Goal: Task Accomplishment & Management: Use online tool/utility

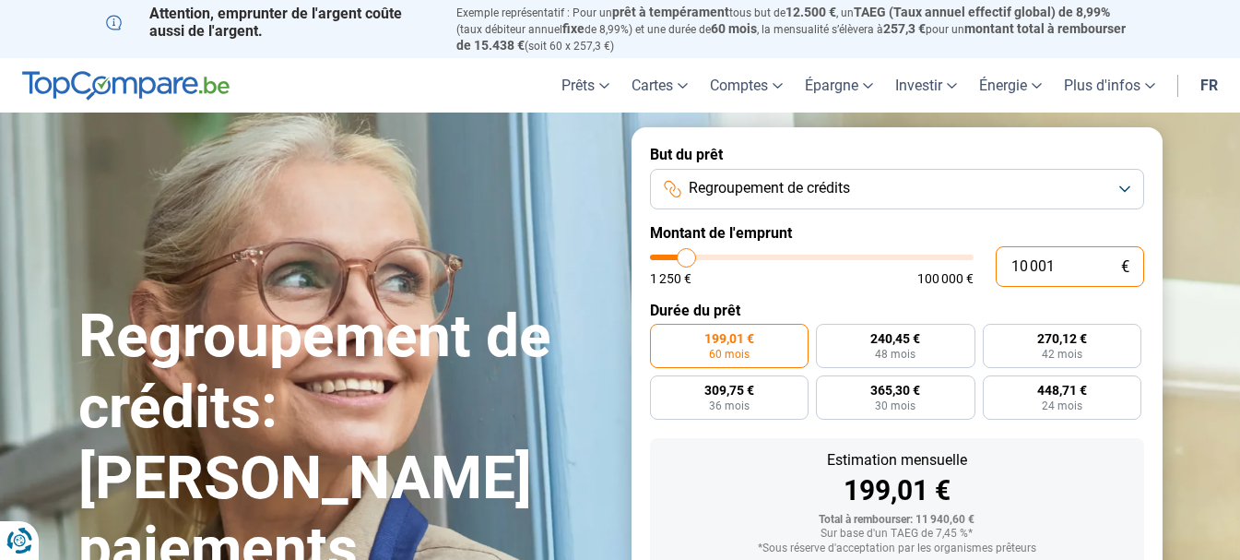
drag, startPoint x: 1060, startPoint y: 269, endPoint x: 993, endPoint y: 269, distance: 66.4
click at [993, 269] on div "10 001 € 1 250 € 100 000 €" at bounding box center [897, 266] width 494 height 41
type input "1"
type input "1250"
type input "13"
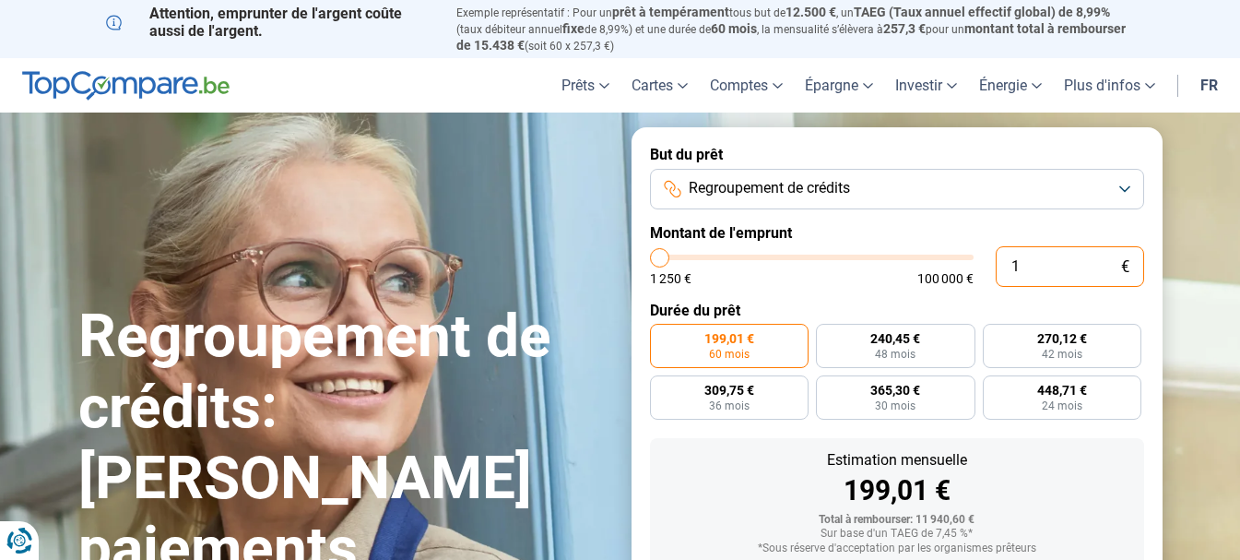
type input "1250"
type input "137"
type input "1250"
type input "1 379"
type input "1500"
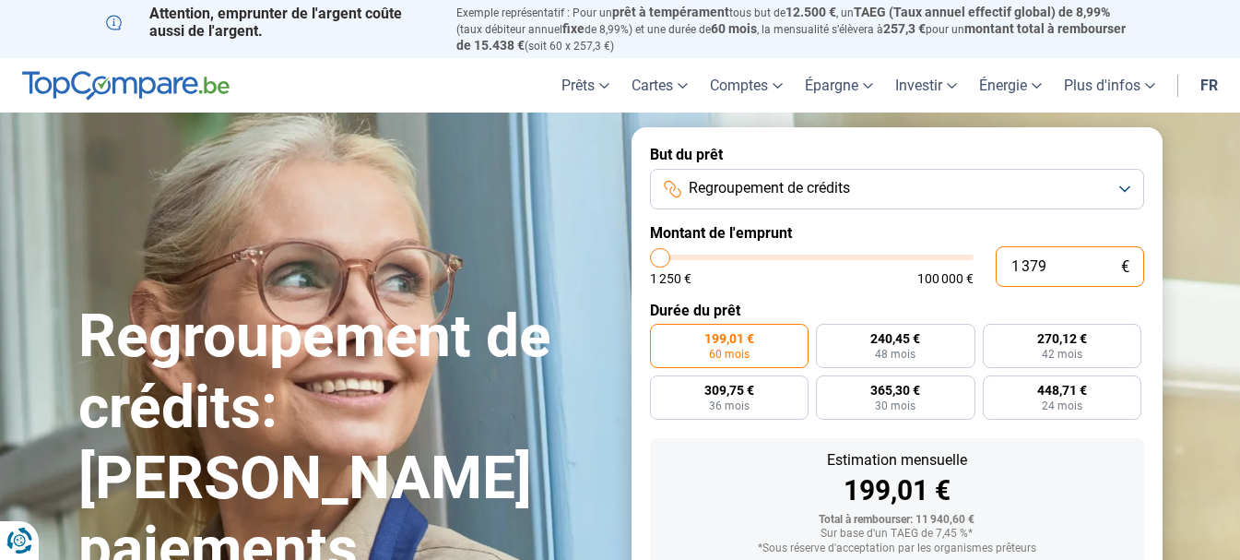
type input "13 792"
type input "13750"
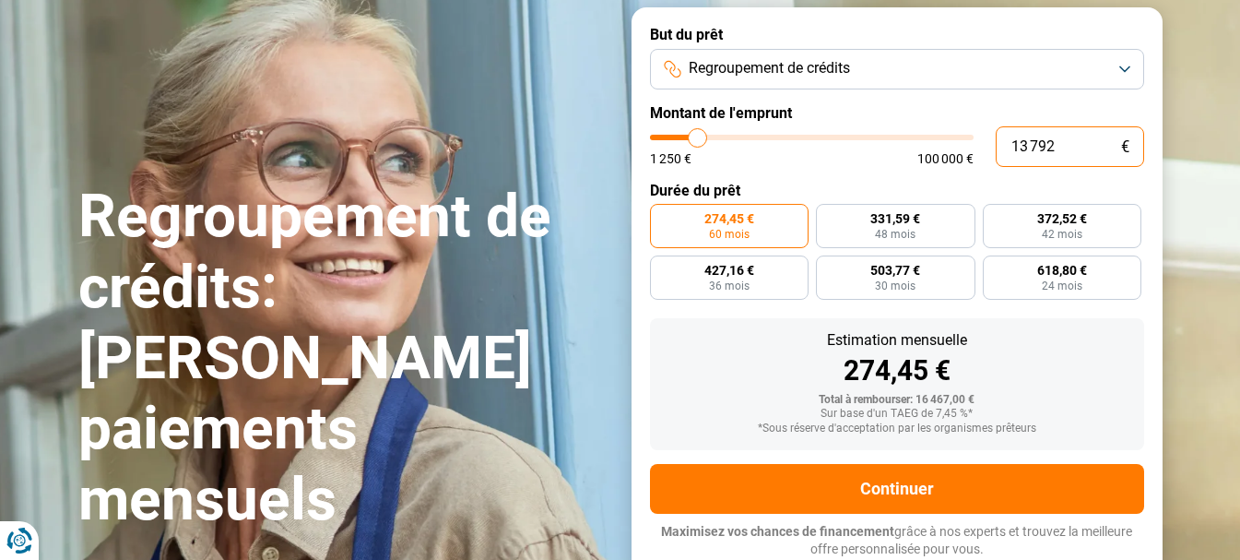
drag, startPoint x: 1061, startPoint y: 152, endPoint x: 990, endPoint y: 147, distance: 70.3
click at [990, 147] on div "13 792 € 1 250 € 100 000 €" at bounding box center [897, 146] width 494 height 41
type input "2"
type input "1250"
type input "22"
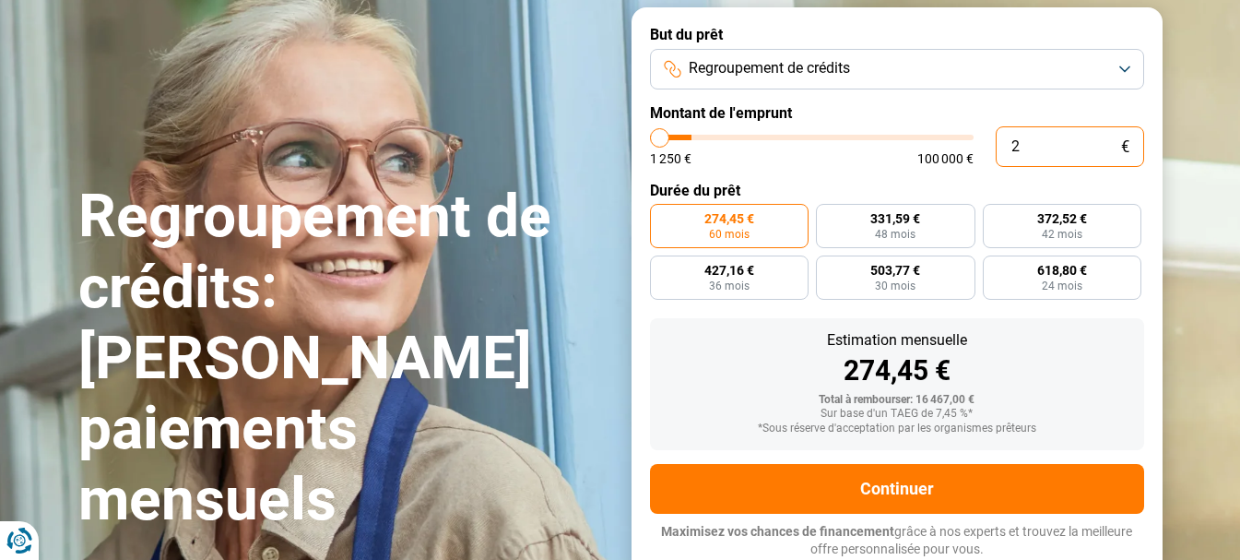
type input "1250"
type input "220"
type input "1250"
type input "2 200"
type input "2250"
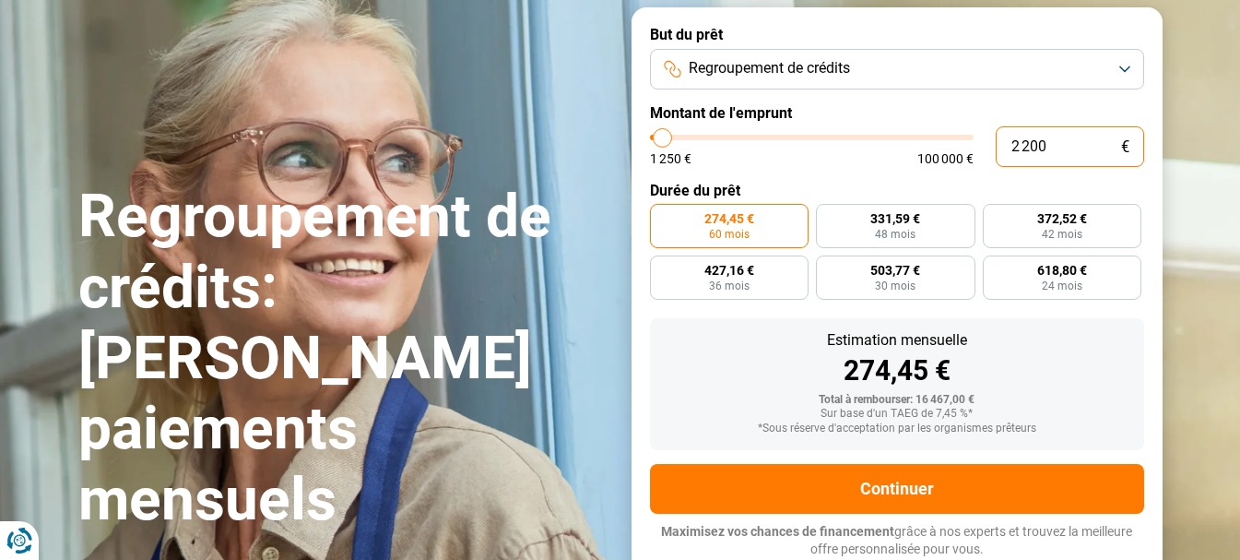
type input "22 000"
type input "22000"
radio input "false"
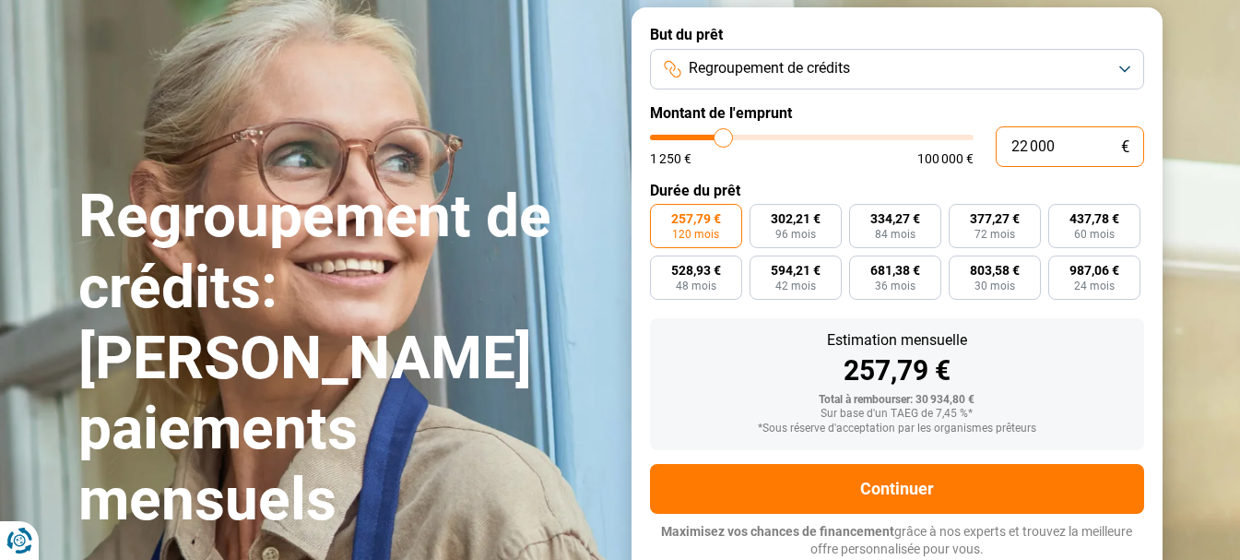
drag, startPoint x: 1060, startPoint y: 145, endPoint x: 1022, endPoint y: 145, distance: 37.8
click at [1022, 145] on input "22 000" at bounding box center [1070, 146] width 148 height 41
type input "20"
type input "1250"
type input "200"
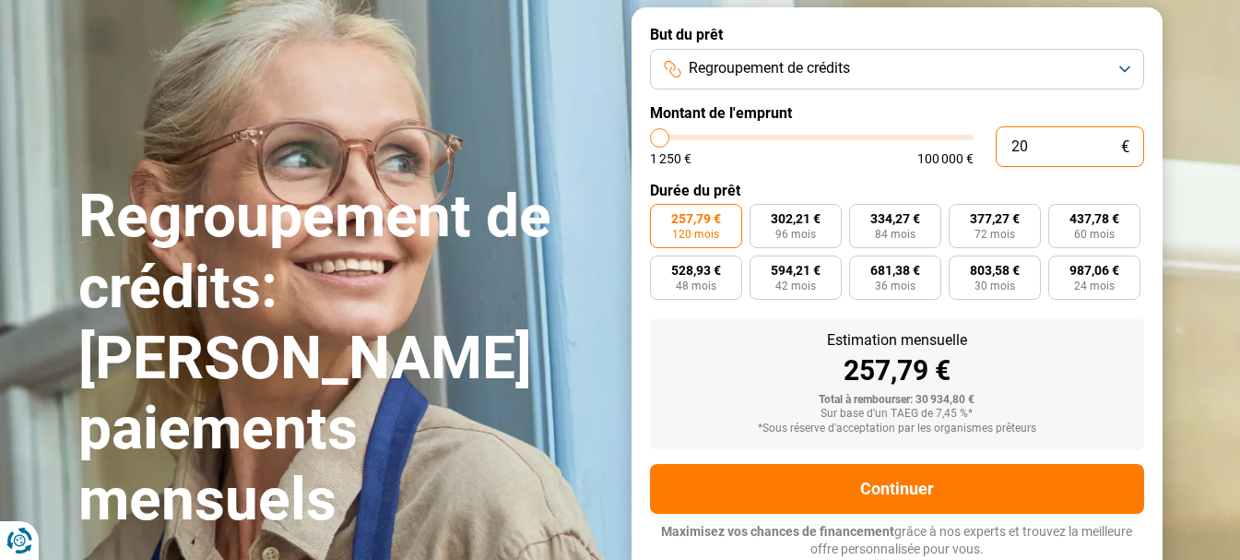
type input "1250"
type input "2 000"
type input "2000"
type input "20 000"
type input "20000"
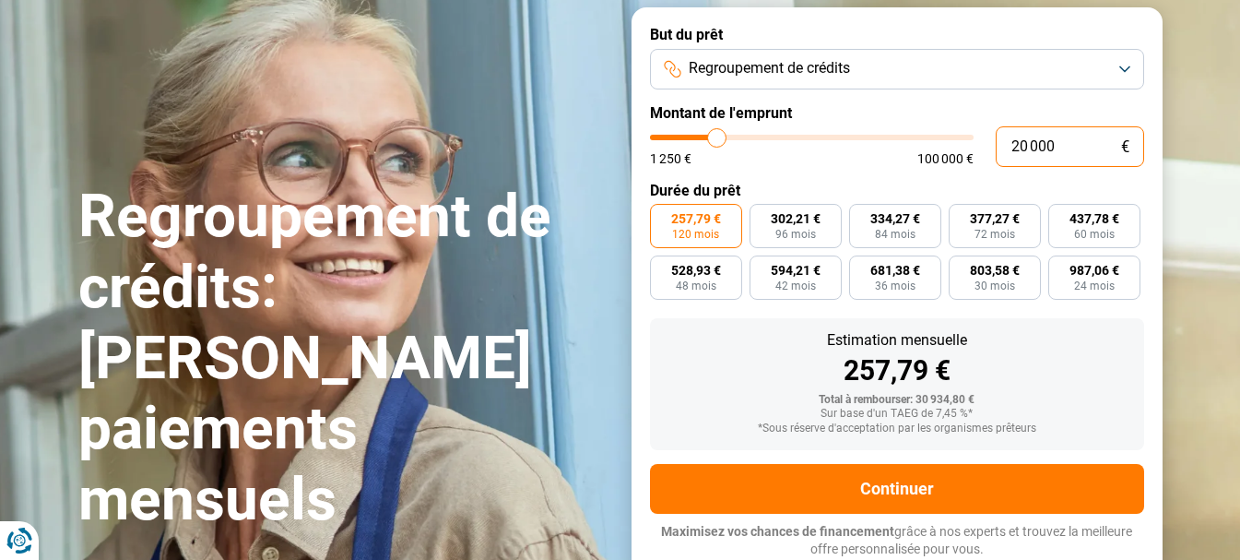
type input "20 000"
radio input "true"
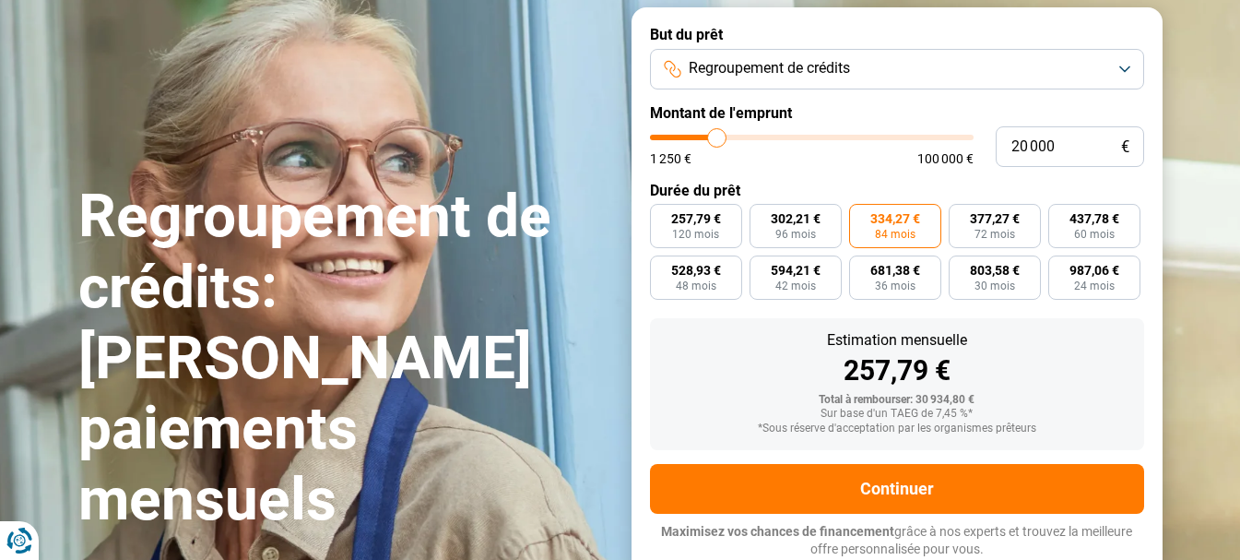
click at [1060, 184] on label "Durée du prêt" at bounding box center [897, 191] width 494 height 18
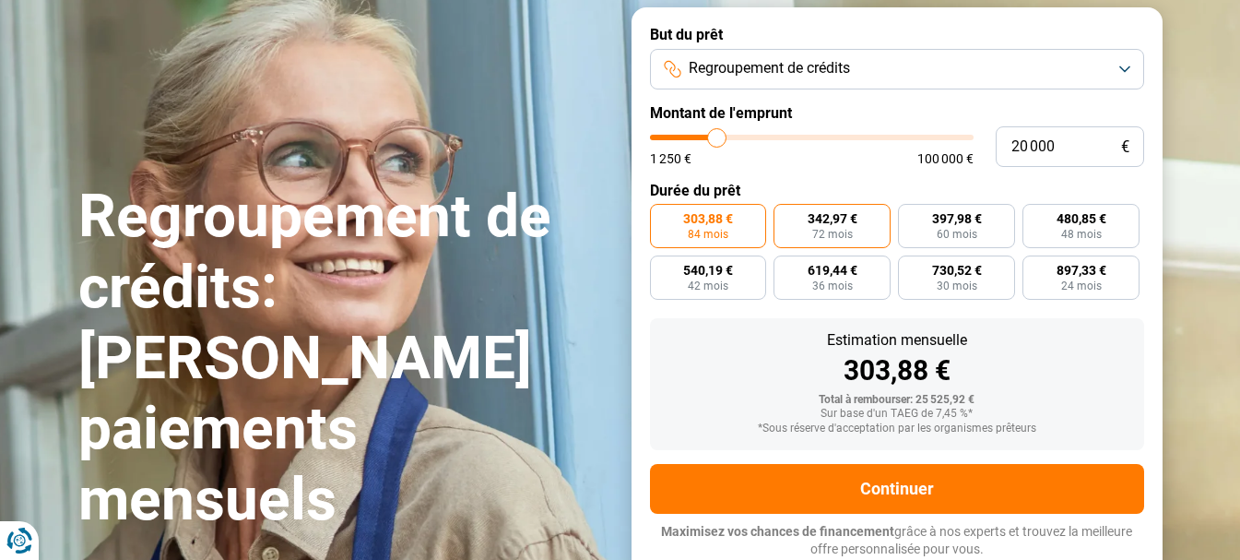
click at [857, 229] on label "342,97 € 72 mois" at bounding box center [832, 226] width 117 height 44
click at [786, 216] on input "342,97 € 72 mois" at bounding box center [780, 210] width 12 height 12
radio input "true"
